Goal: Task Accomplishment & Management: Complete application form

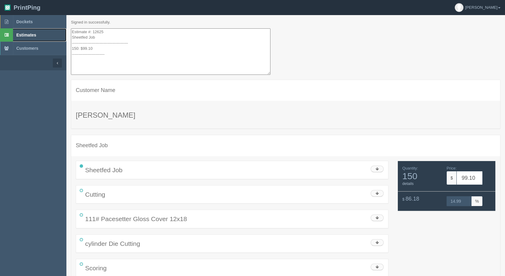
click at [31, 37] on link "Estimates" at bounding box center [33, 34] width 66 height 13
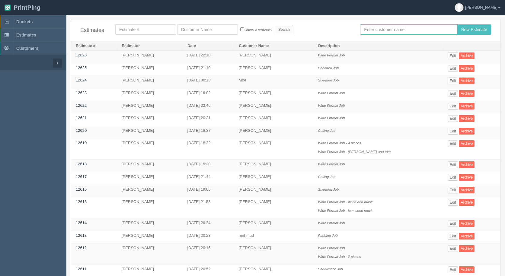
click at [406, 27] on input "text" at bounding box center [408, 29] width 97 height 10
type input "[PERSON_NAME]"
click at [457, 24] on input "New Estimate" at bounding box center [474, 29] width 34 height 10
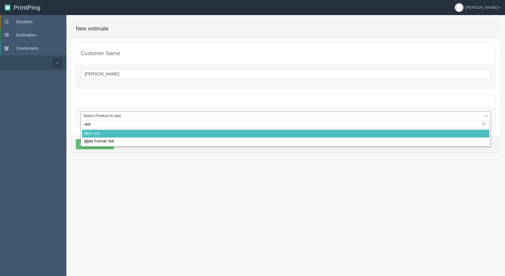
type input "wide"
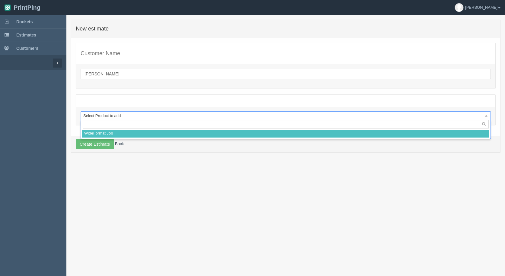
select select
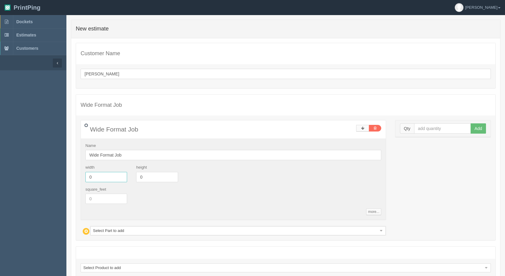
drag, startPoint x: 102, startPoint y: 180, endPoint x: 66, endPoint y: 167, distance: 39.3
click at [72, 174] on div "Customer Name arif Wide Format Job Wide Format Job Name Wide Format Job width 0…" at bounding box center [285, 163] width 429 height 250
type input "24"
type input "12"
click at [430, 129] on input "text" at bounding box center [442, 128] width 57 height 10
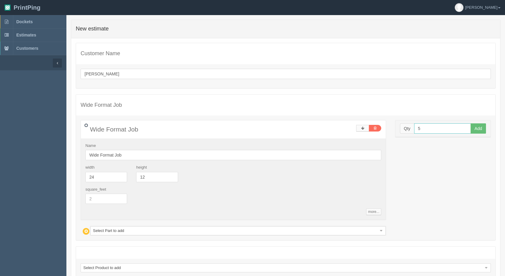
type input "5"
click at [471, 123] on button "Add" at bounding box center [478, 128] width 15 height 10
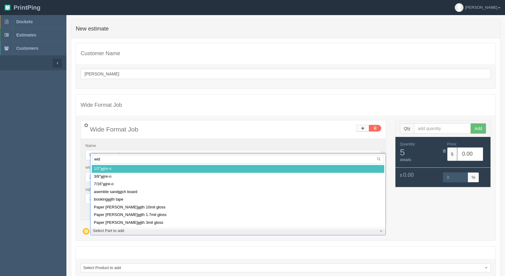
type input "wide"
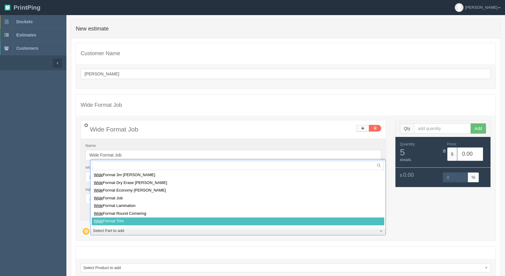
select select
type input "4.98"
type input "15.01"
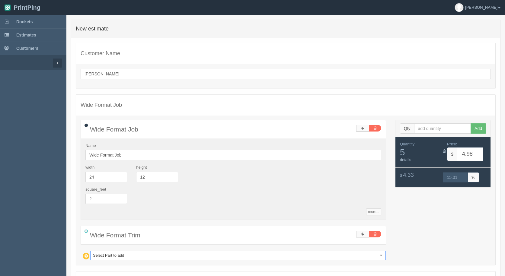
type input "m"
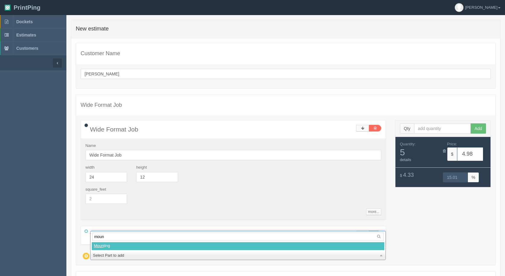
type input "mount"
select select
type input "8.27"
type input "15.02"
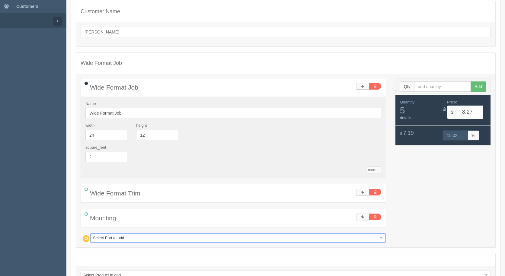
scroll to position [88, 0]
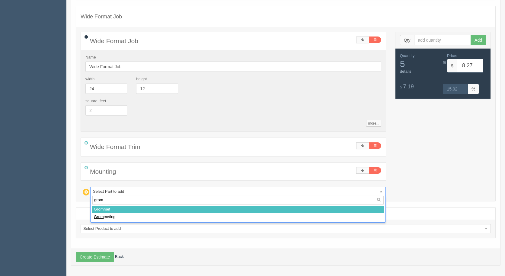
type input "gromm"
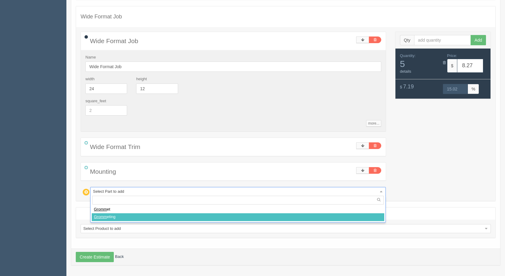
select select
type input "23.49"
type input "15.03"
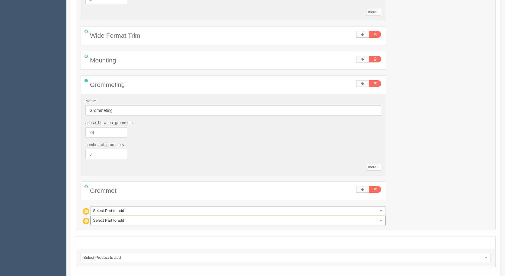
scroll to position [209, 0]
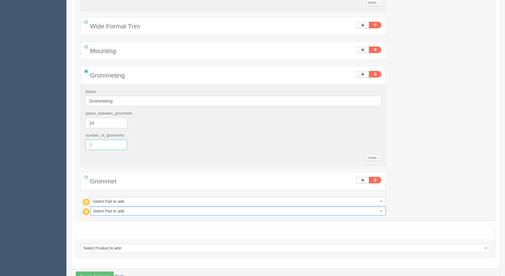
click at [0, 128] on section "Dockets Estimates Customers" at bounding box center [252, 51] width 505 height 490
type input "4"
type input "28.56"
type input "15.02"
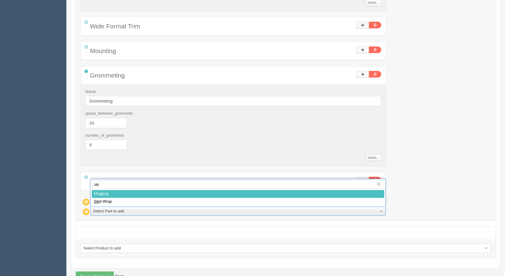
type input "skid"
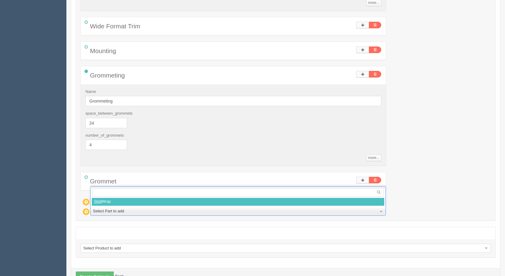
select select
type input "43.51"
type input "15.01"
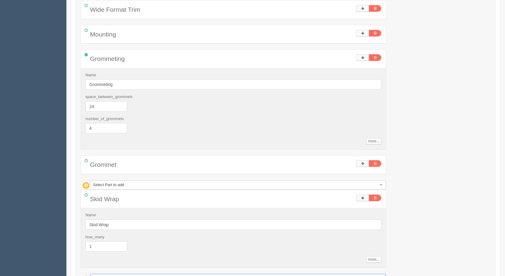
scroll to position [313, 0]
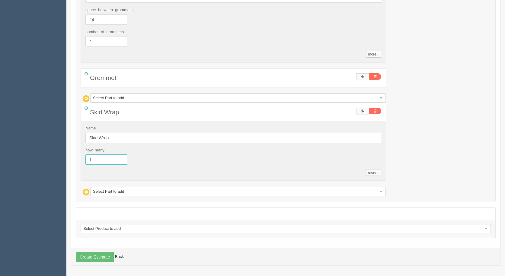
drag, startPoint x: 101, startPoint y: 160, endPoint x: 0, endPoint y: 120, distance: 108.2
type input ".5"
type input "36.03"
type input "15.00"
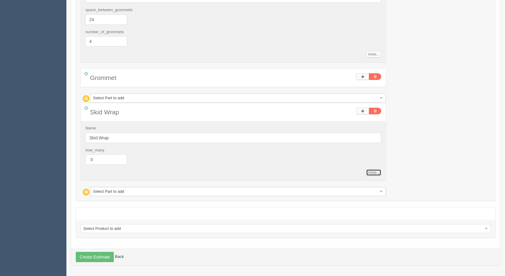
type input "0.5"
click at [93, 256] on button "Create Estimate" at bounding box center [95, 257] width 38 height 10
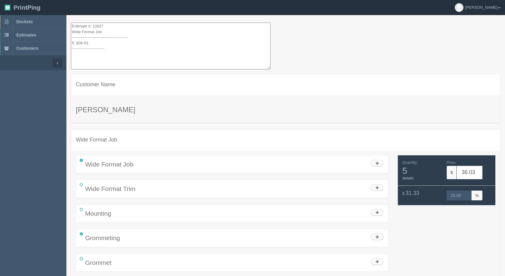
drag, startPoint x: 110, startPoint y: 55, endPoint x: 40, endPoint y: -26, distance: 107.3
click at [40, 0] on html "PrintPing [PERSON_NAME] Administration Edit account ( [EMAIL_ADDRESS][DOMAIN_NA…" at bounding box center [252, 162] width 505 height 324
